Goal: Task Accomplishment & Management: Use online tool/utility

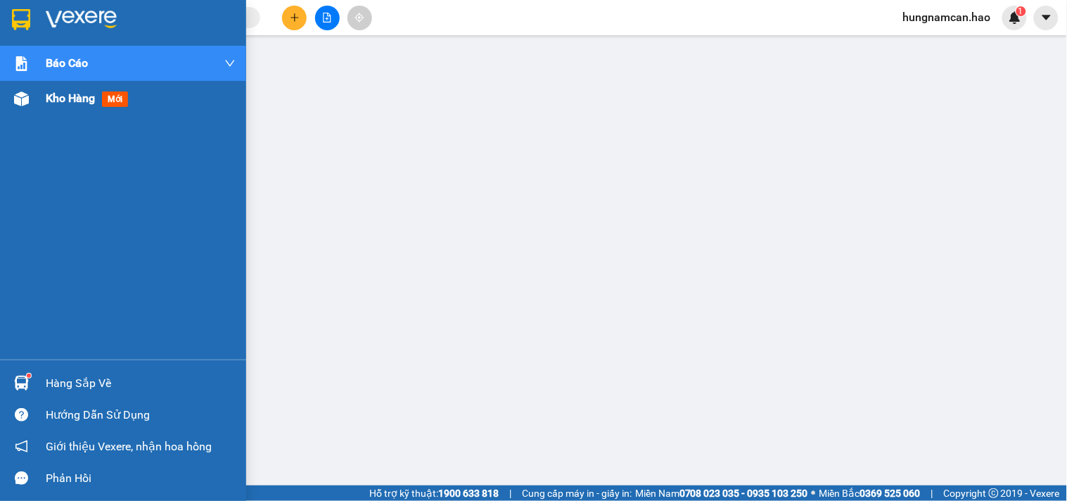
click at [9, 100] on div at bounding box center [21, 98] width 25 height 25
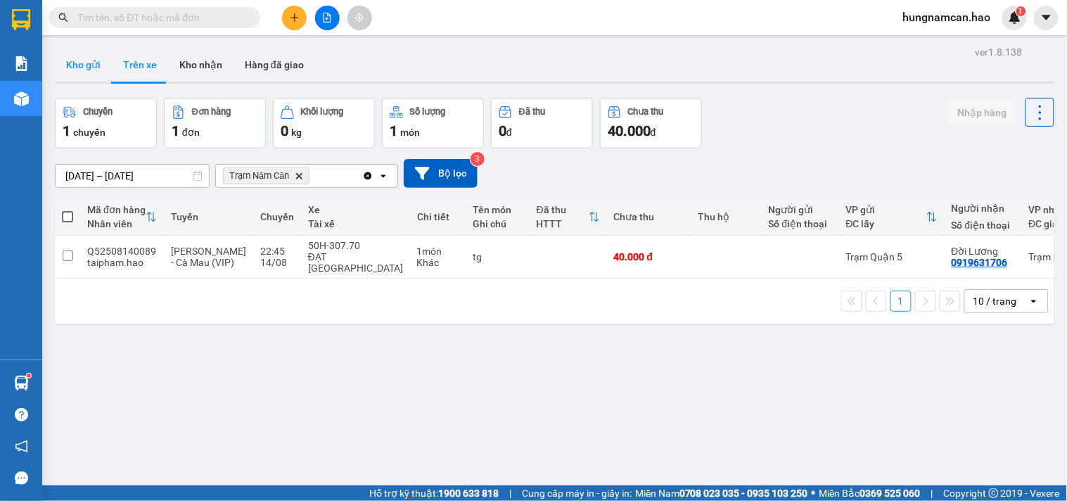
click at [91, 65] on button "Kho gửi" at bounding box center [83, 65] width 57 height 34
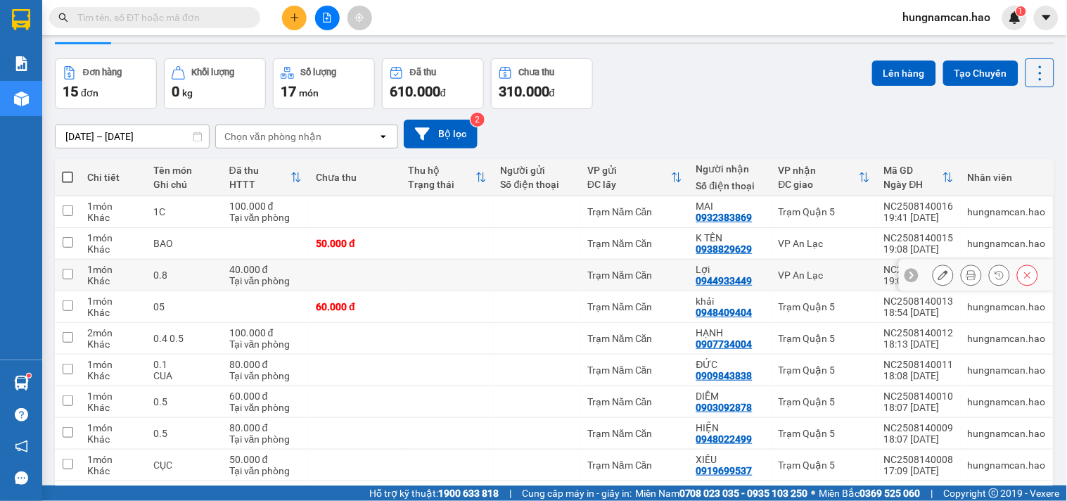
scroll to position [125, 0]
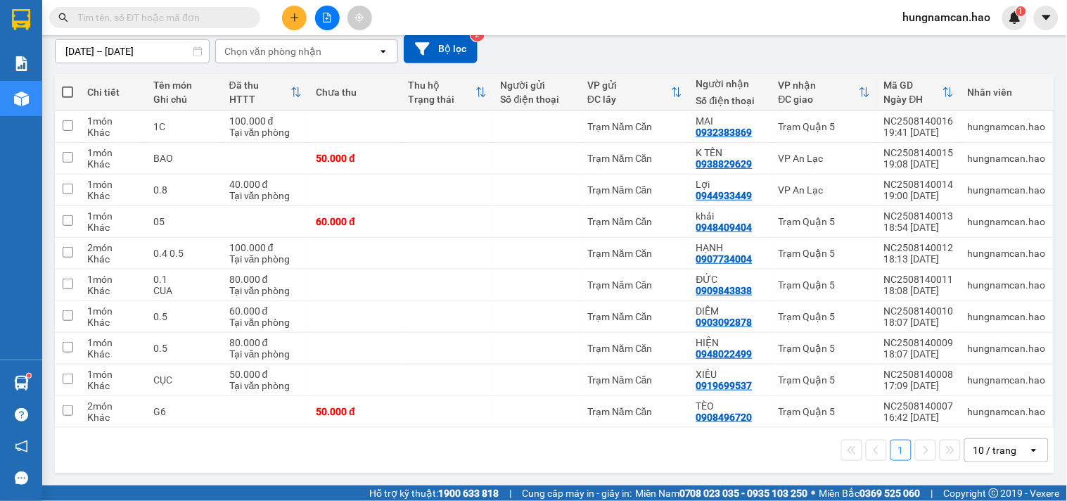
click at [980, 454] on div "10 / trang" at bounding box center [995, 450] width 44 height 14
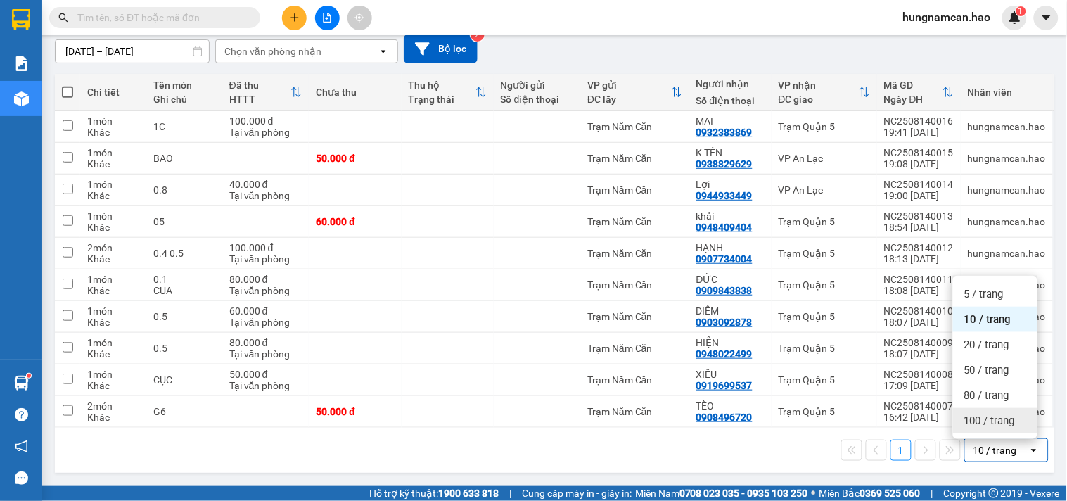
click at [966, 425] on span "100 / trang" at bounding box center [989, 420] width 51 height 14
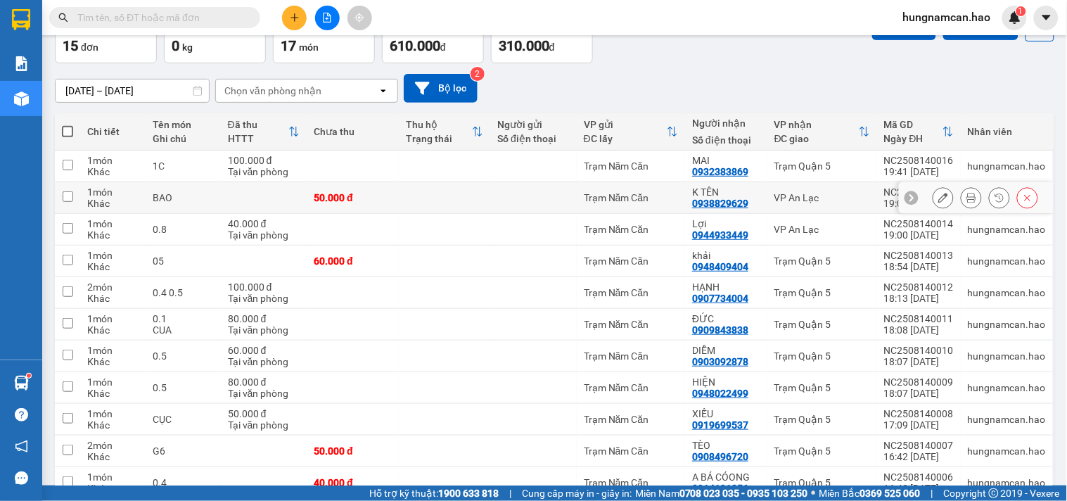
scroll to position [47, 0]
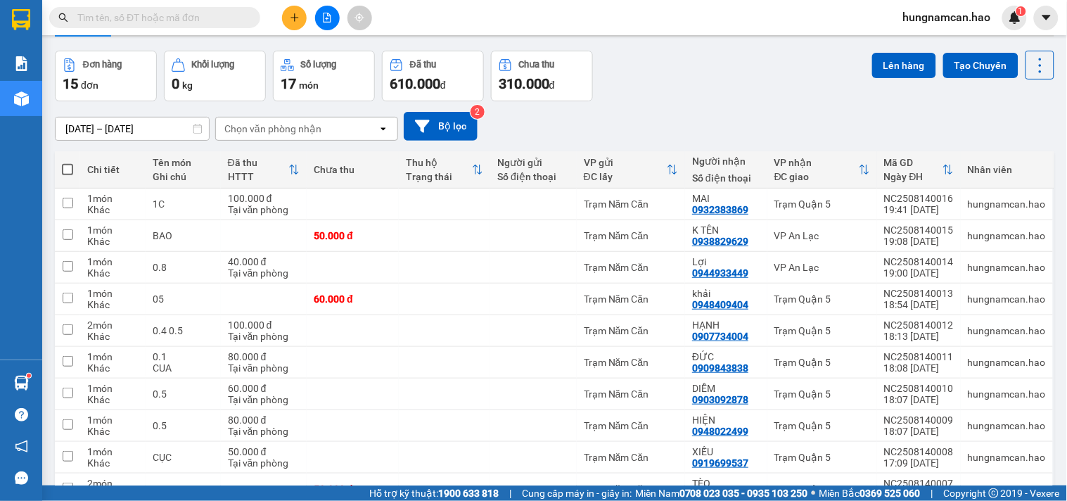
click at [65, 170] on span at bounding box center [67, 169] width 11 height 11
click at [68, 162] on input "checkbox" at bounding box center [68, 162] width 0 height 0
checkbox input "true"
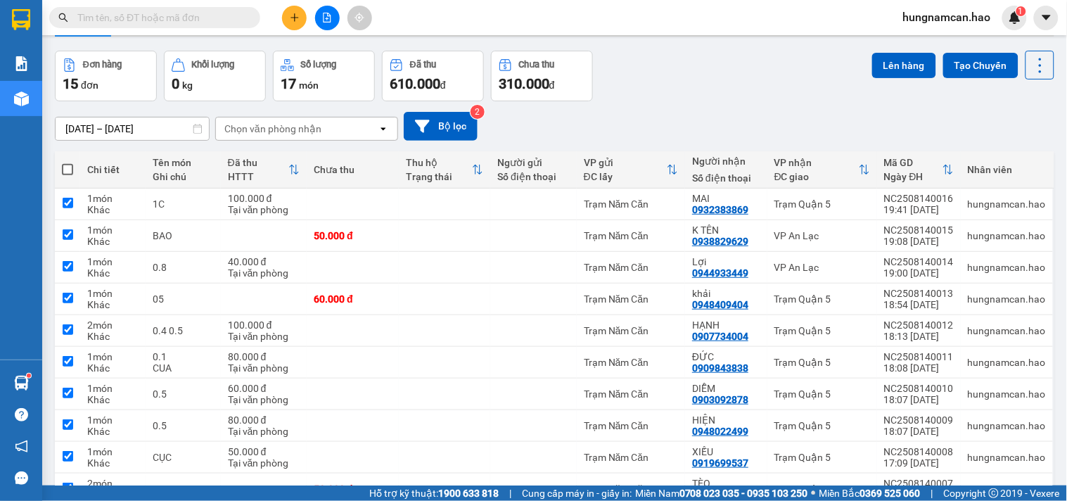
checkbox input "true"
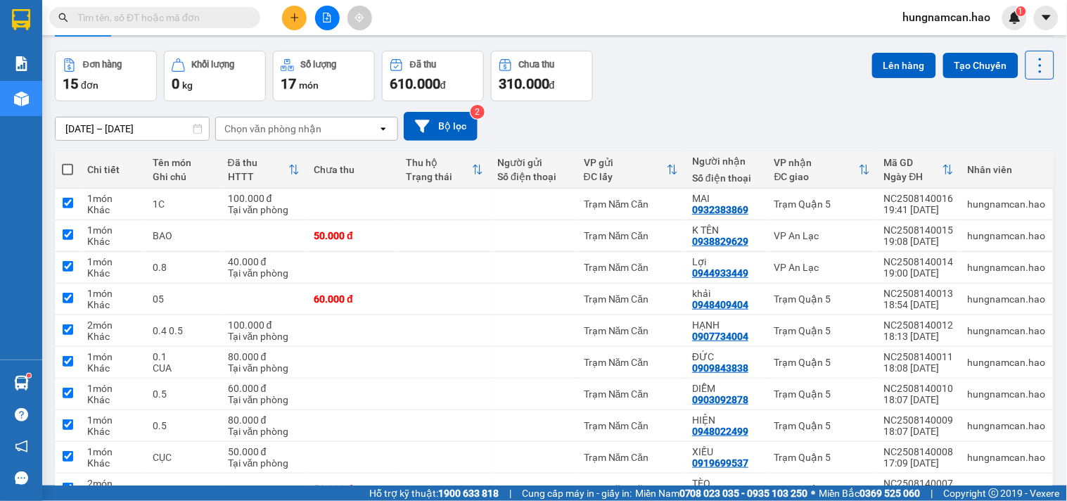
checkbox input "true"
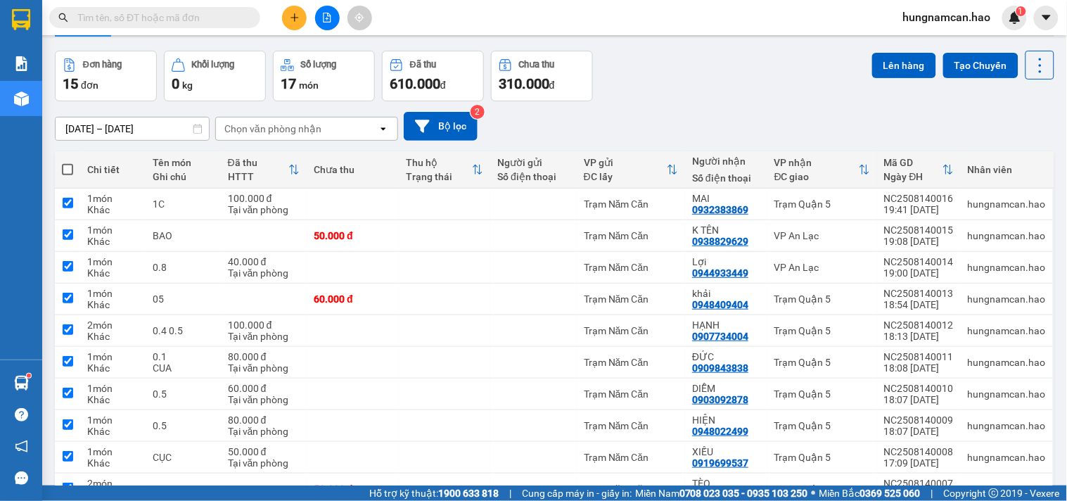
checkbox input "true"
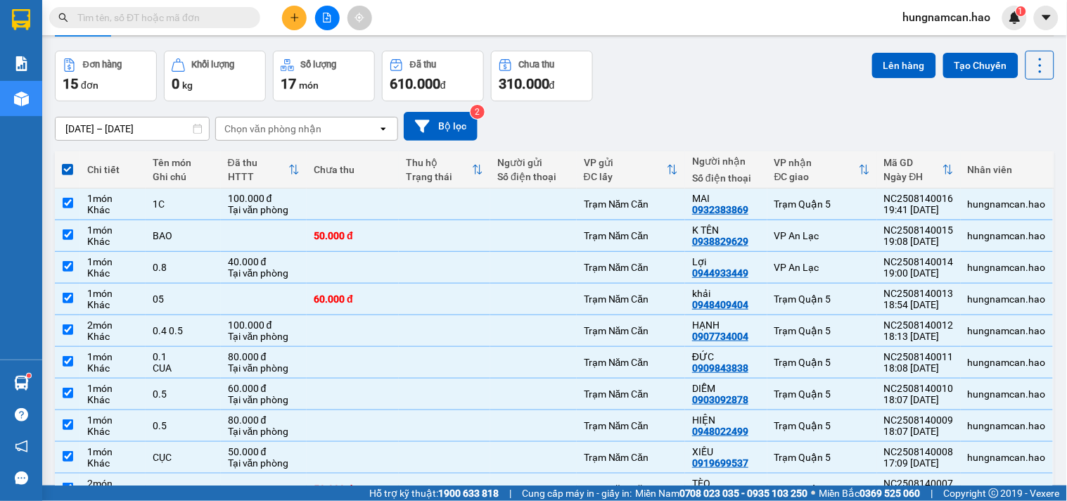
scroll to position [0, 0]
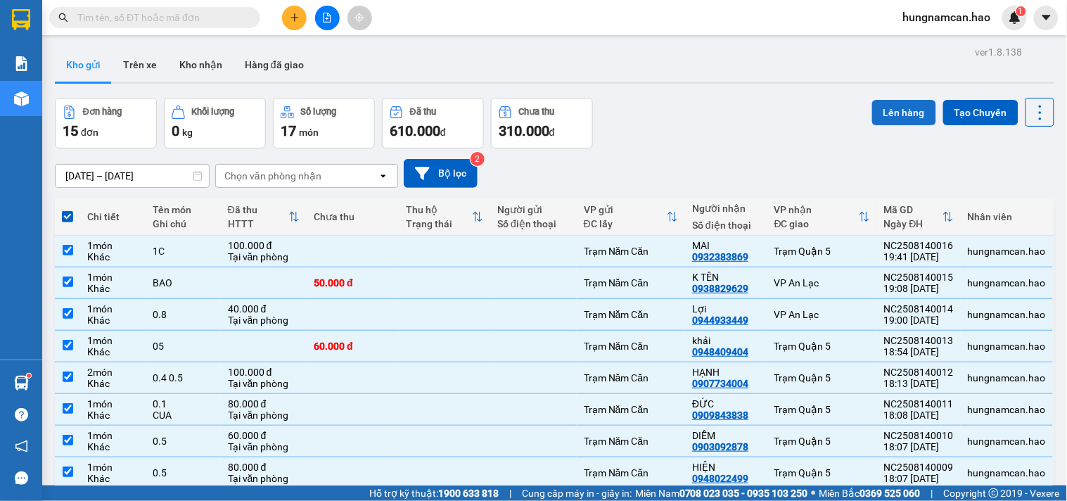
click at [873, 113] on button "Lên hàng" at bounding box center [904, 112] width 64 height 25
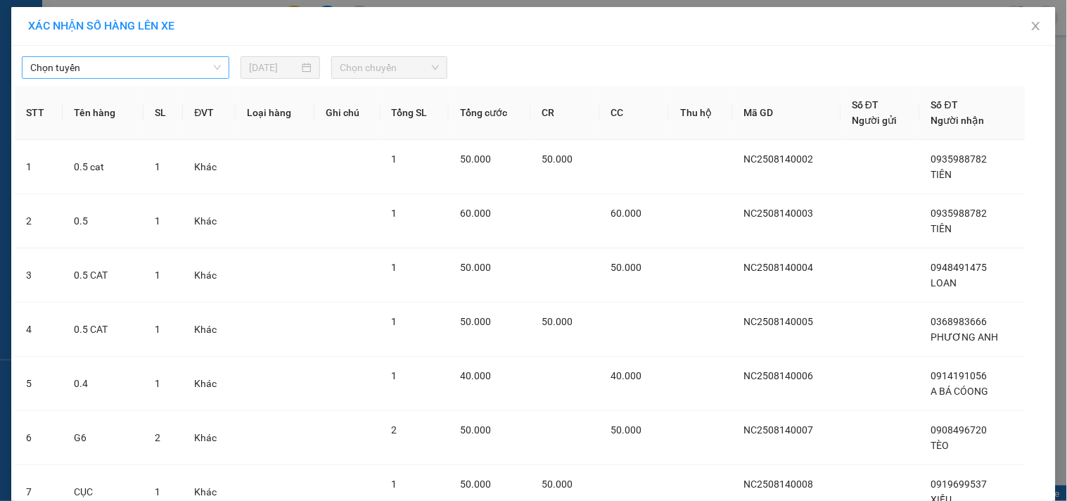
click at [185, 77] on span "Chọn tuyến" at bounding box center [125, 67] width 191 height 21
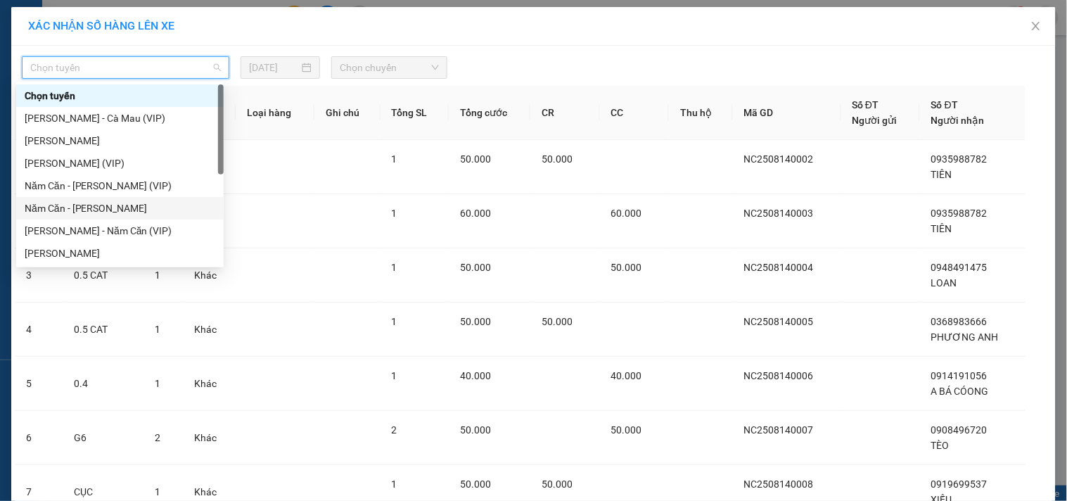
click at [145, 205] on div "Năm Căn - [PERSON_NAME]" at bounding box center [120, 207] width 191 height 15
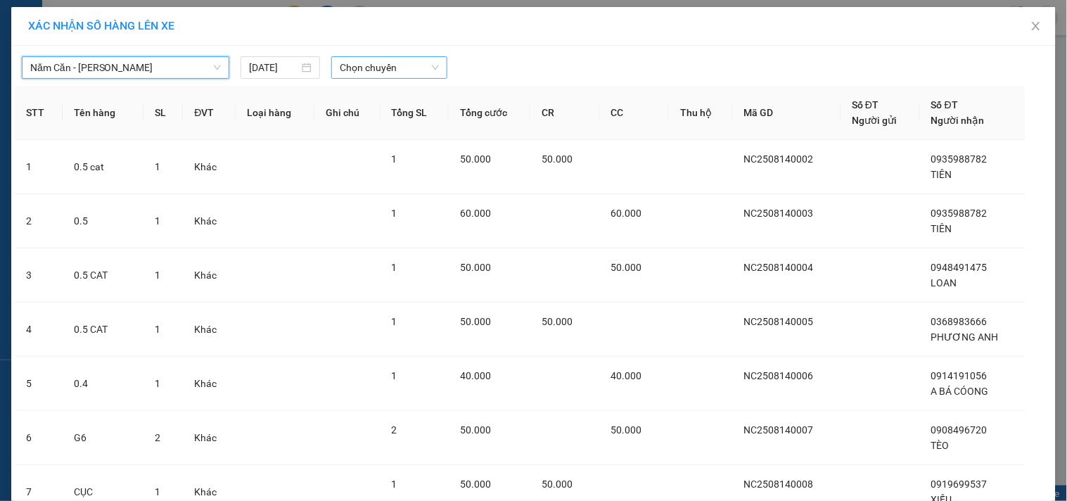
click at [381, 67] on span "Chọn chuyến" at bounding box center [389, 67] width 99 height 21
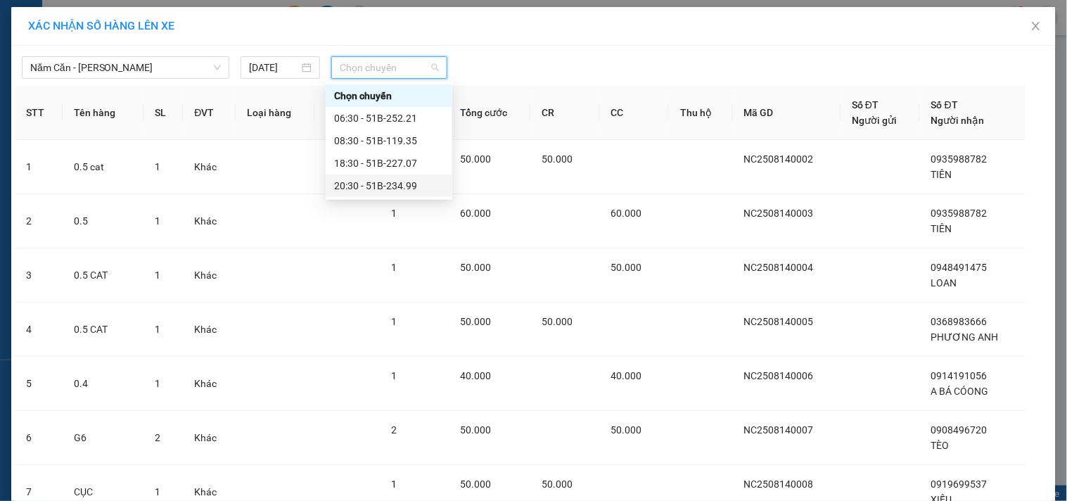
click at [387, 186] on div "20:30 - 51B-234.99" at bounding box center [389, 185] width 110 height 15
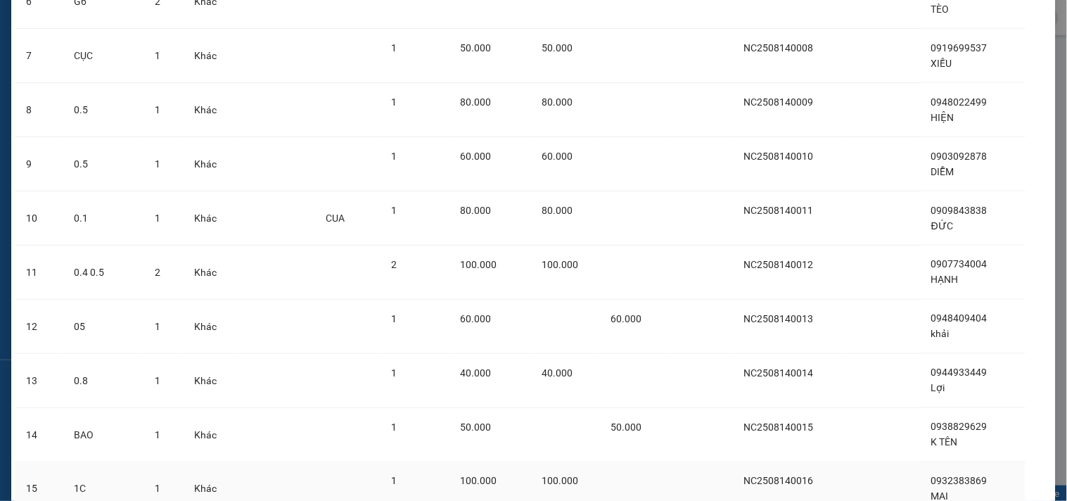
scroll to position [563, 0]
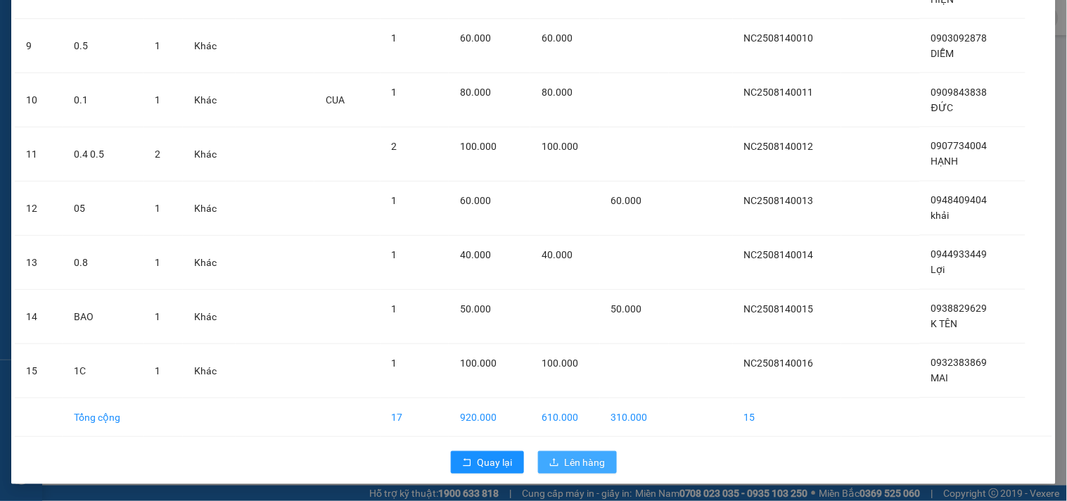
click at [554, 452] on button "Lên hàng" at bounding box center [577, 462] width 79 height 23
